Goal: Navigation & Orientation: Find specific page/section

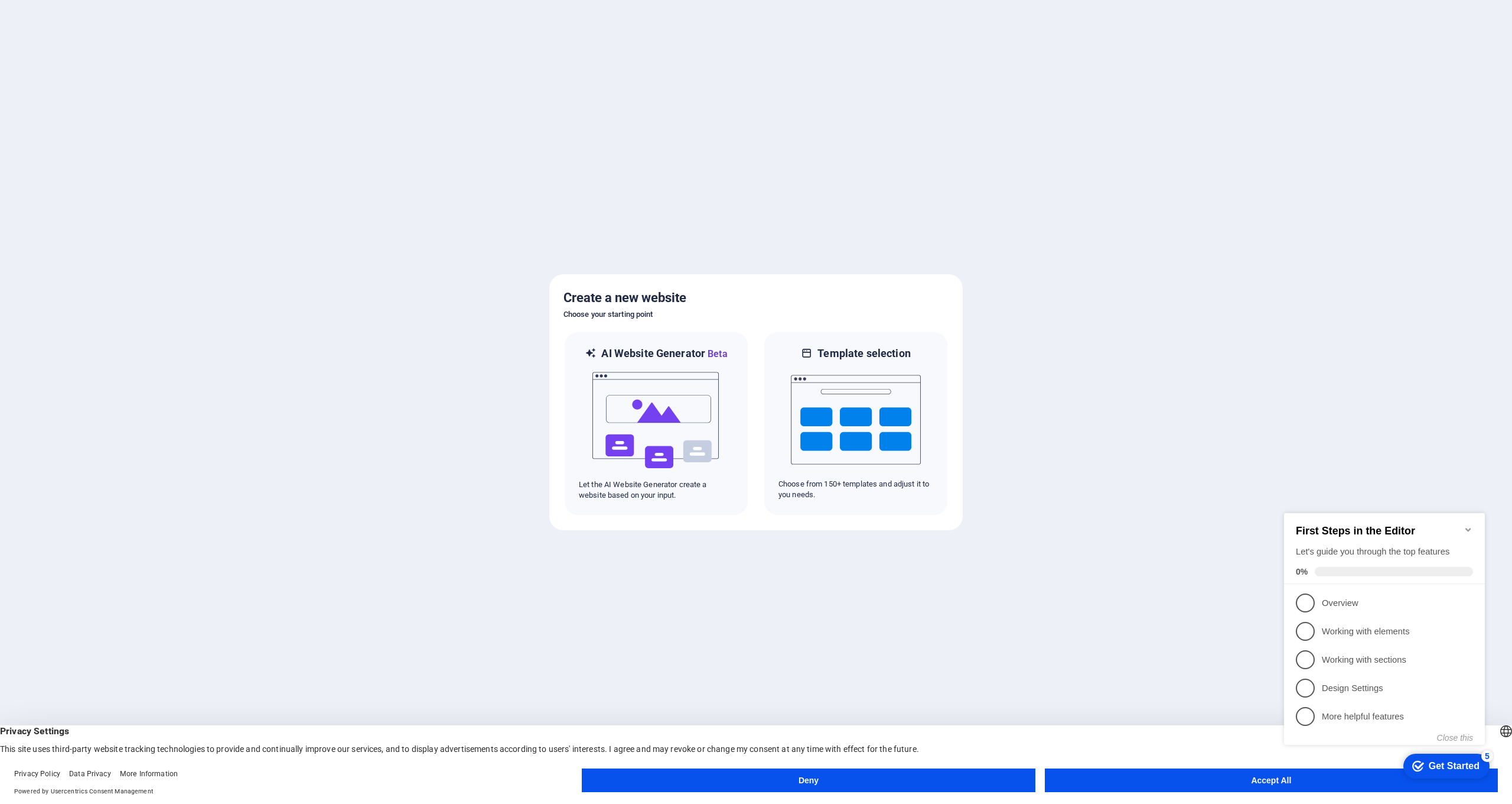
click div "checkmark Get Started 5 First Steps in the Editor Let's guide you through the t…"
click at [1269, 783] on button "Accept All" at bounding box center [1271, 780] width 453 height 24
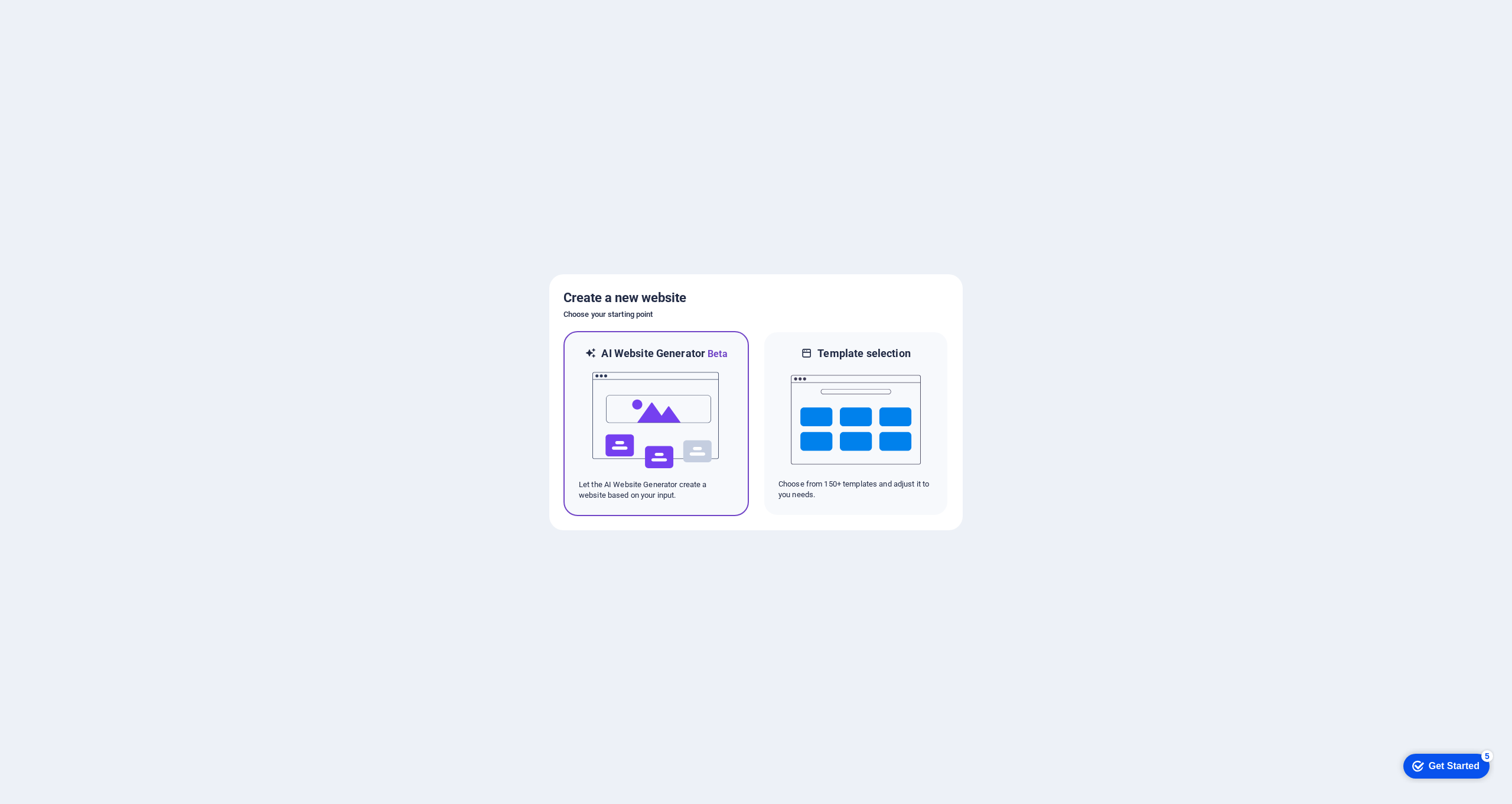
click at [644, 402] on img at bounding box center [656, 420] width 130 height 118
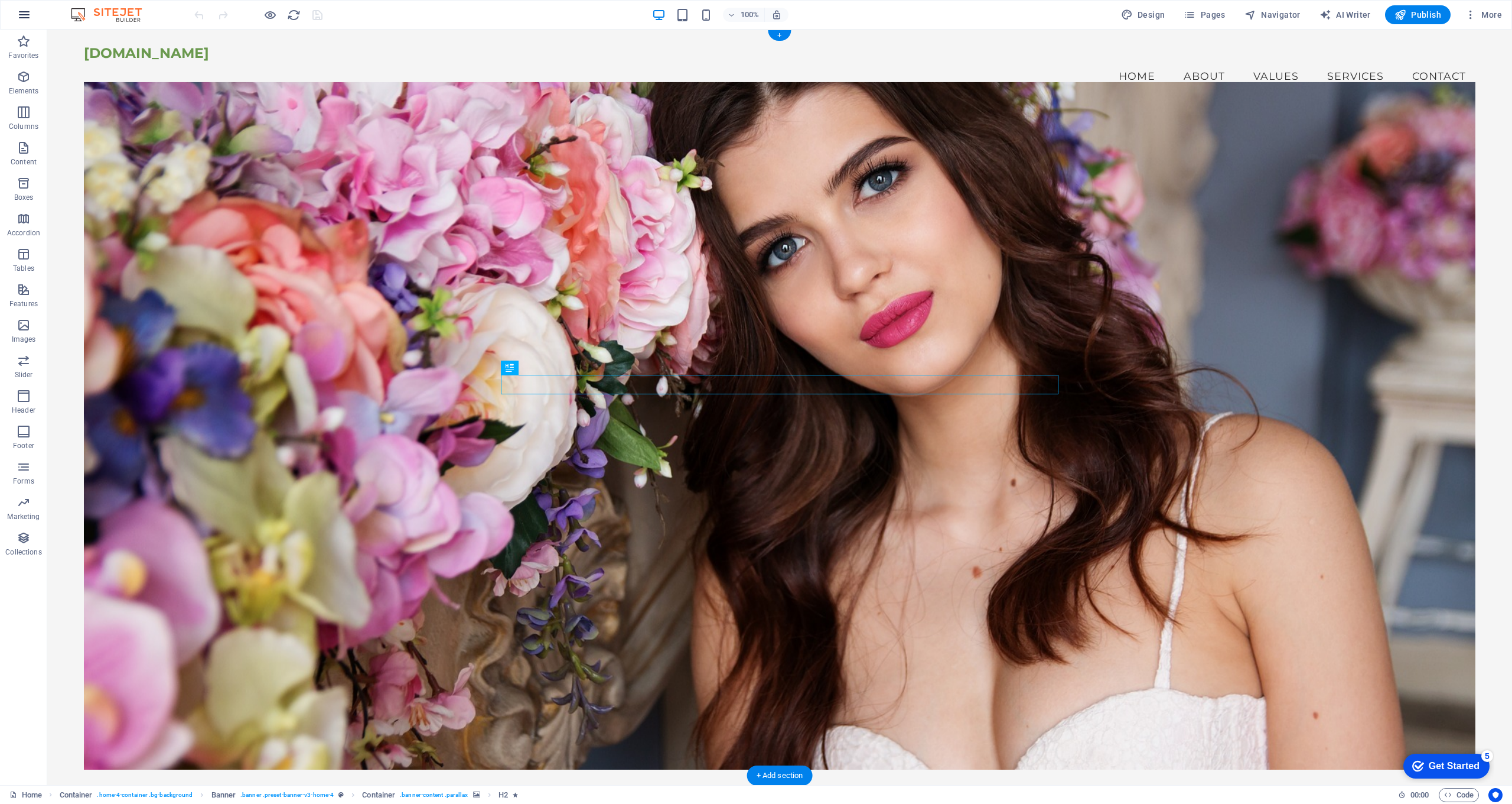
click at [26, 18] on icon "button" at bounding box center [24, 14] width 14 height 14
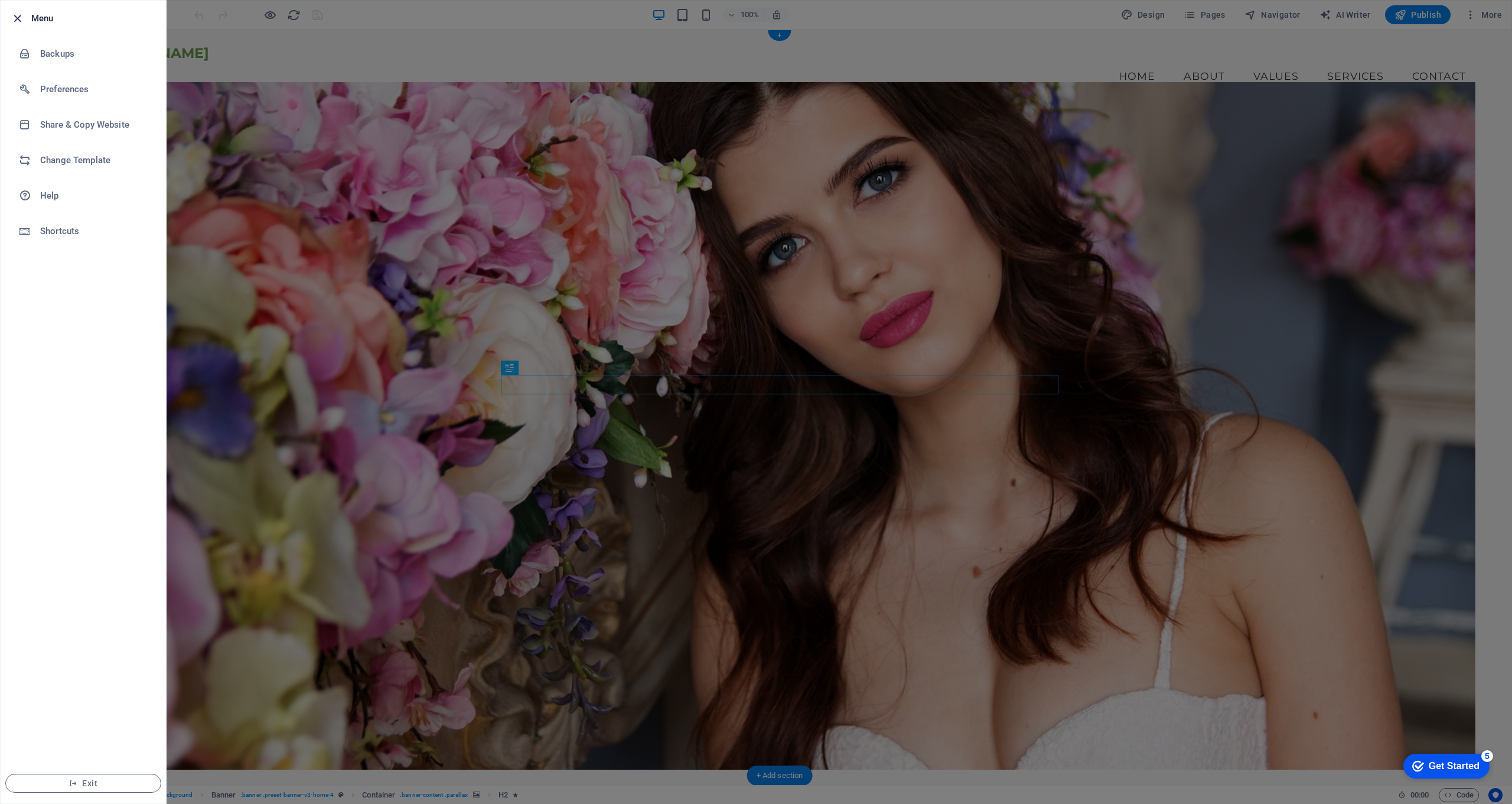
click at [15, 18] on icon "button" at bounding box center [18, 19] width 14 height 14
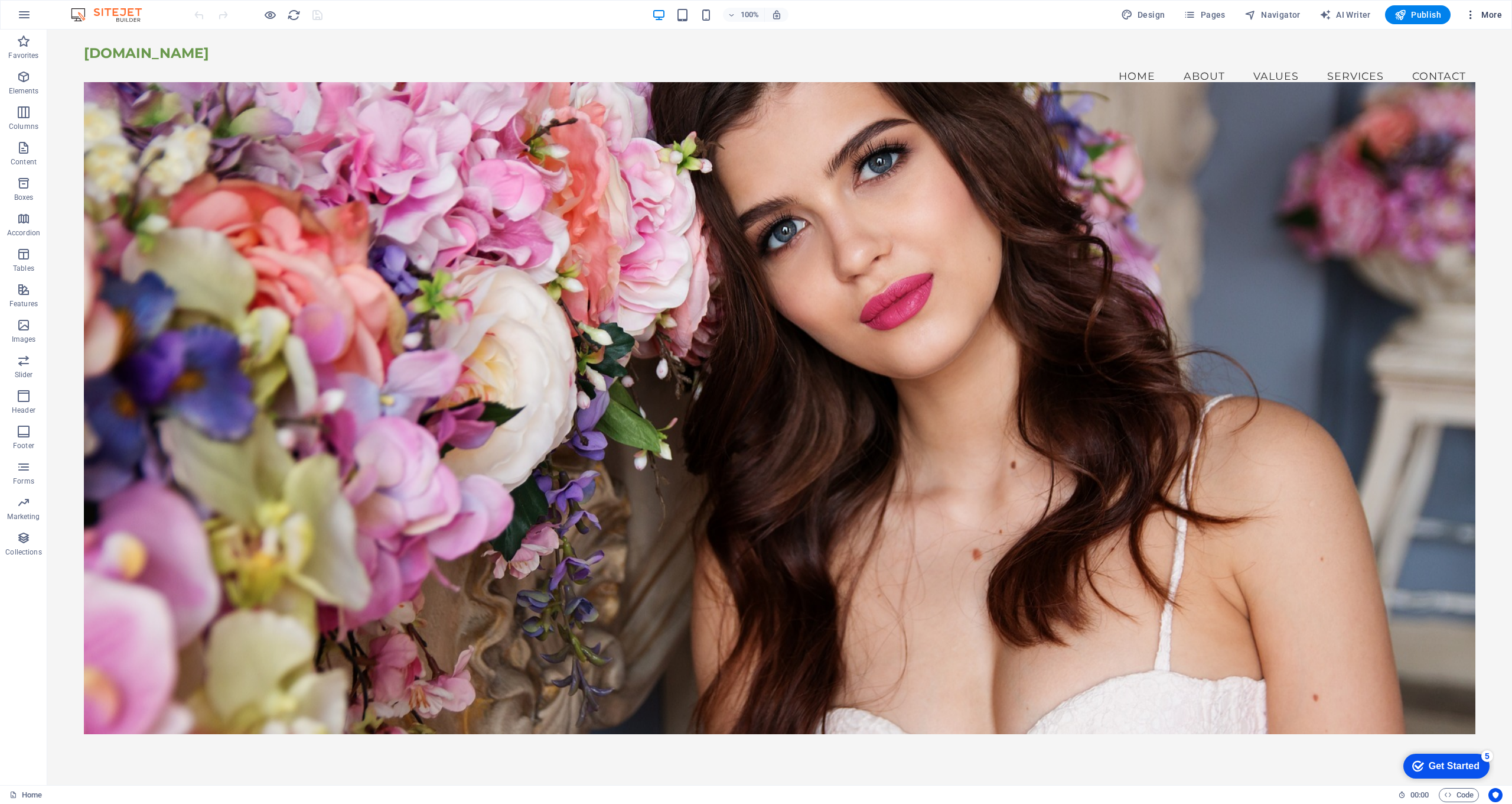
click at [1485, 15] on span "More" at bounding box center [1483, 14] width 37 height 12
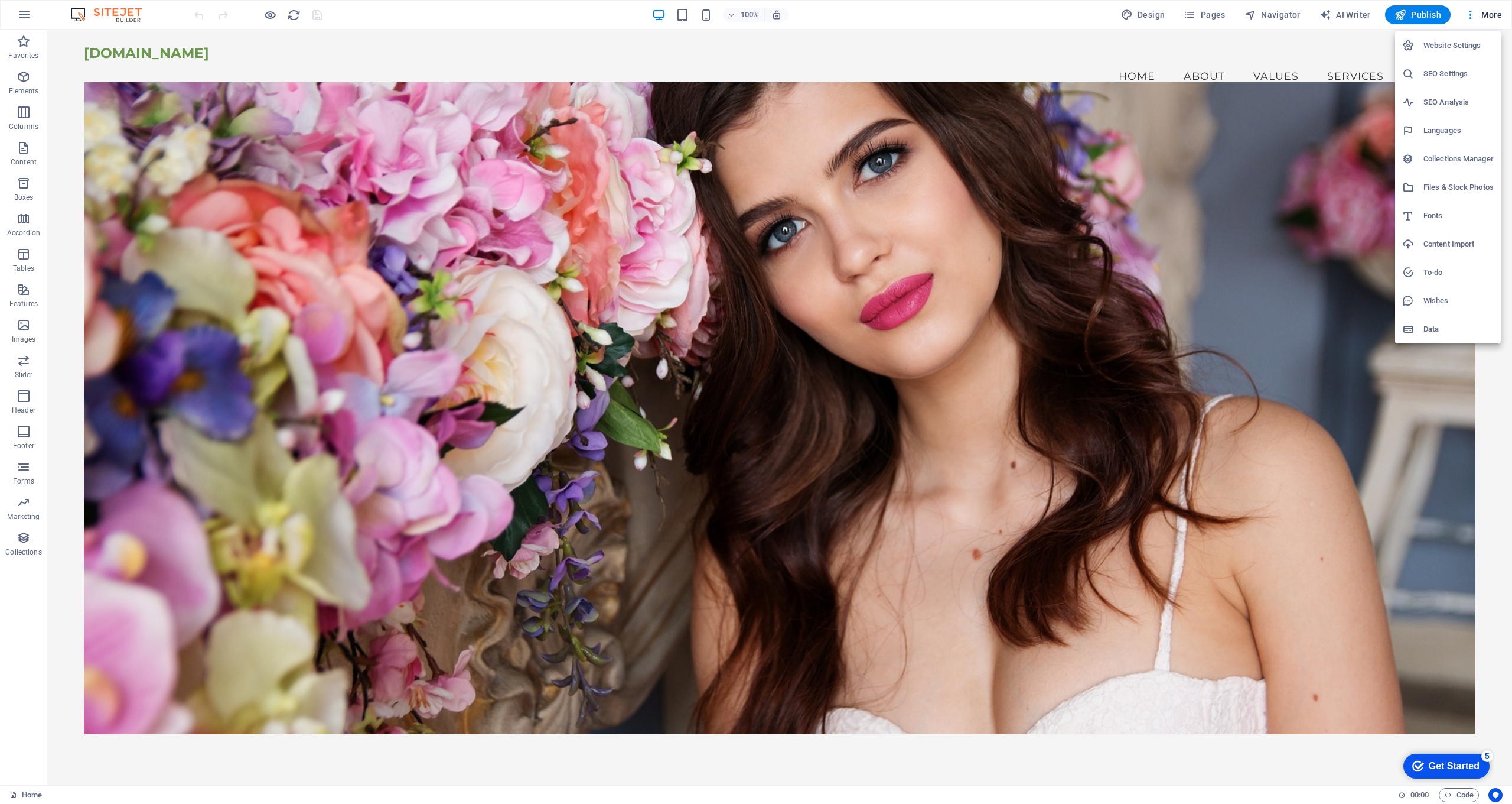
click at [1484, 14] on div at bounding box center [756, 402] width 1512 height 804
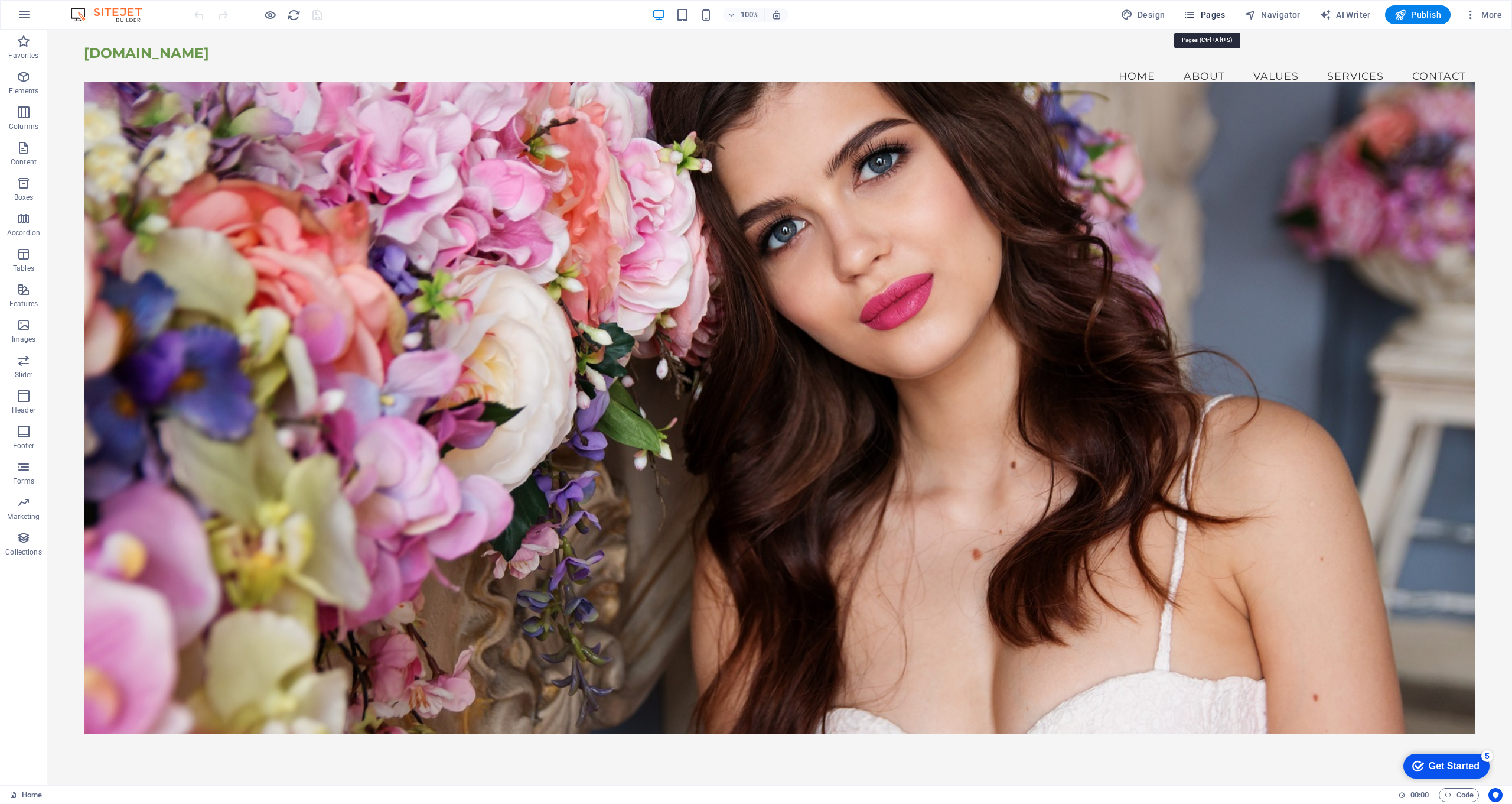
click at [1207, 13] on span "Pages" at bounding box center [1205, 14] width 42 height 12
